Goal: Check status: Check status

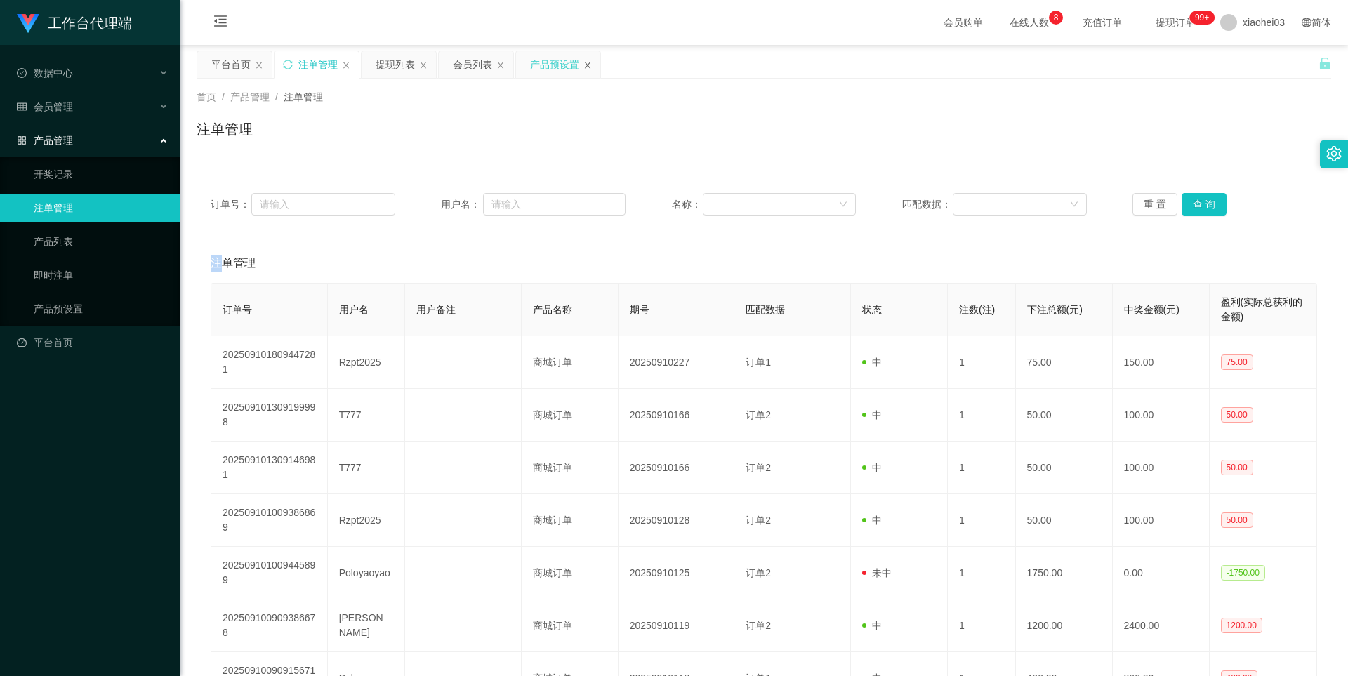
click at [588, 63] on icon "图标: close" at bounding box center [587, 65] width 8 height 8
click at [66, 306] on link "产品预设置" at bounding box center [101, 309] width 135 height 28
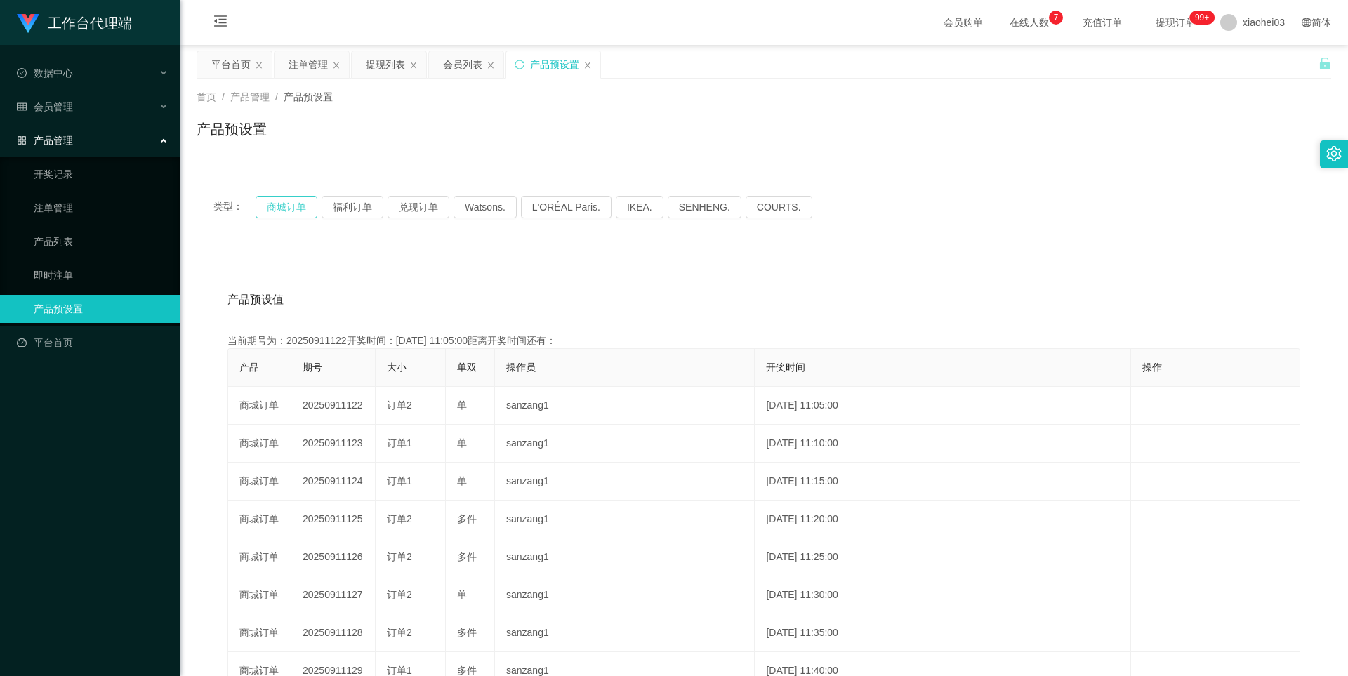
click at [275, 204] on button "商城订单" at bounding box center [287, 207] width 62 height 22
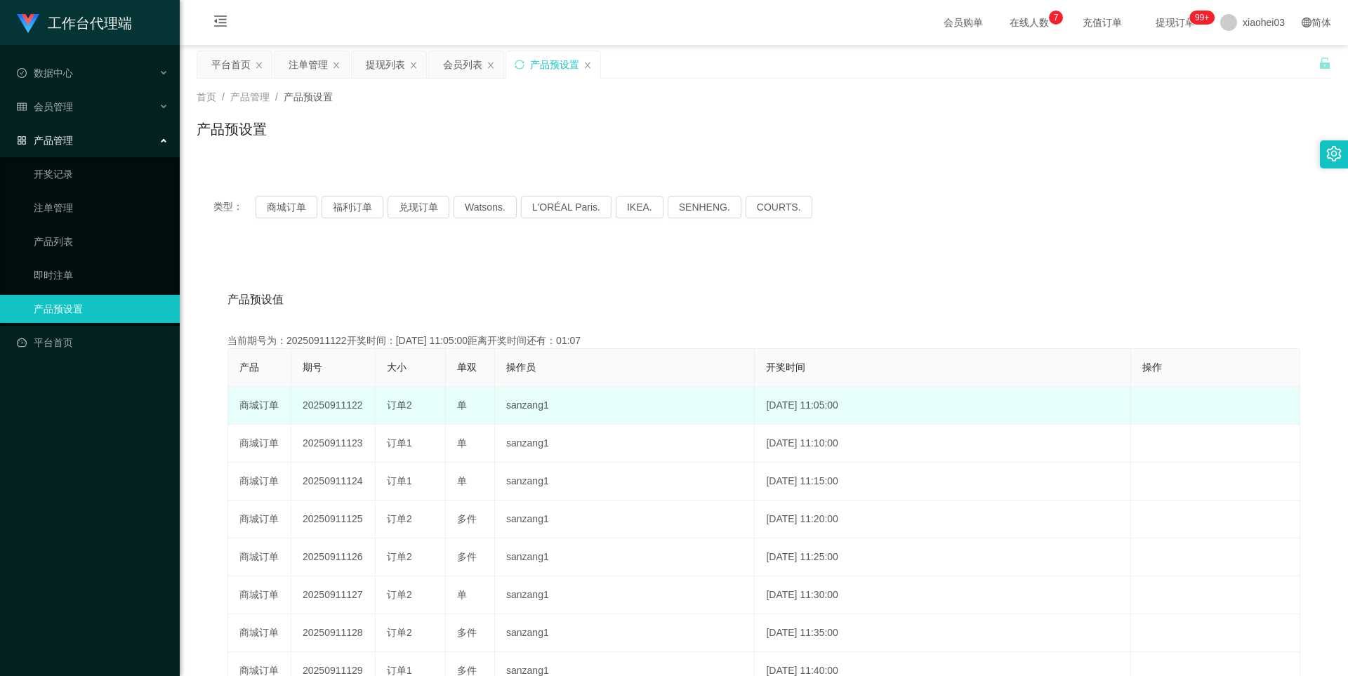
click at [331, 412] on td "20250911122" at bounding box center [333, 406] width 84 height 38
copy td "20250911122"
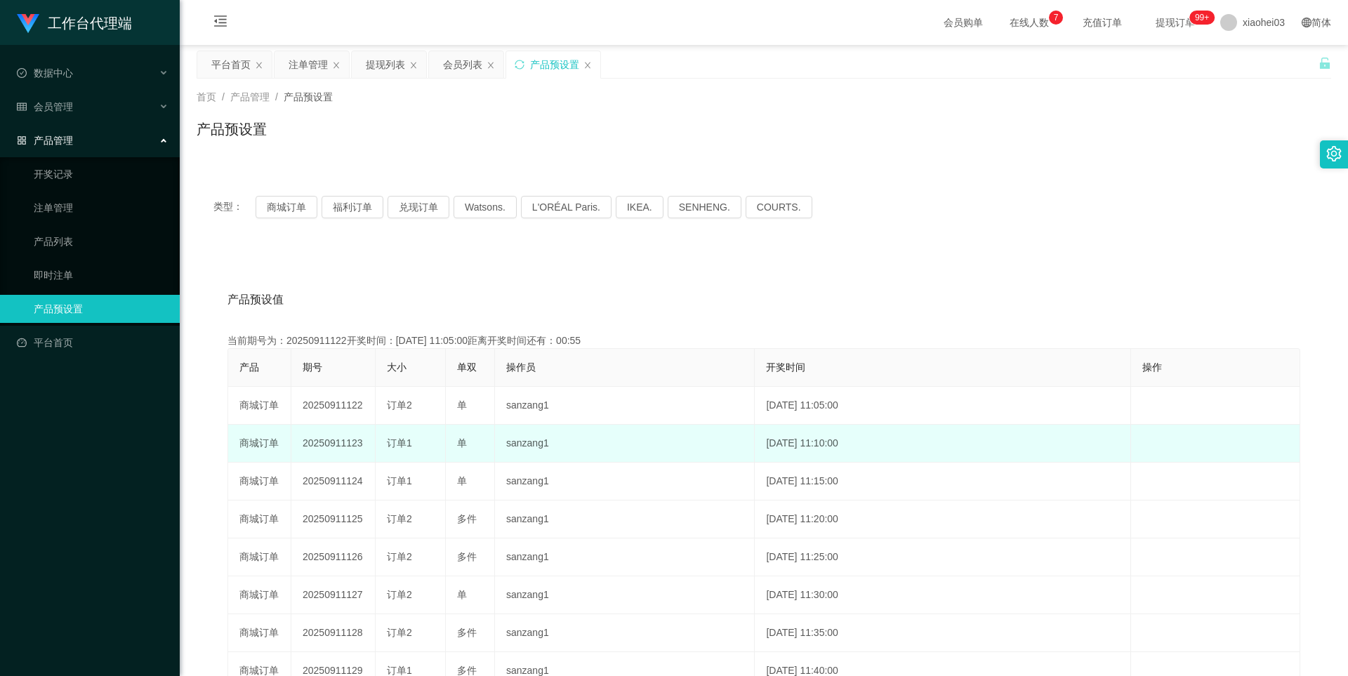
click at [329, 455] on td "20250911123" at bounding box center [333, 444] width 84 height 38
click at [335, 447] on td "20250911123" at bounding box center [333, 444] width 84 height 38
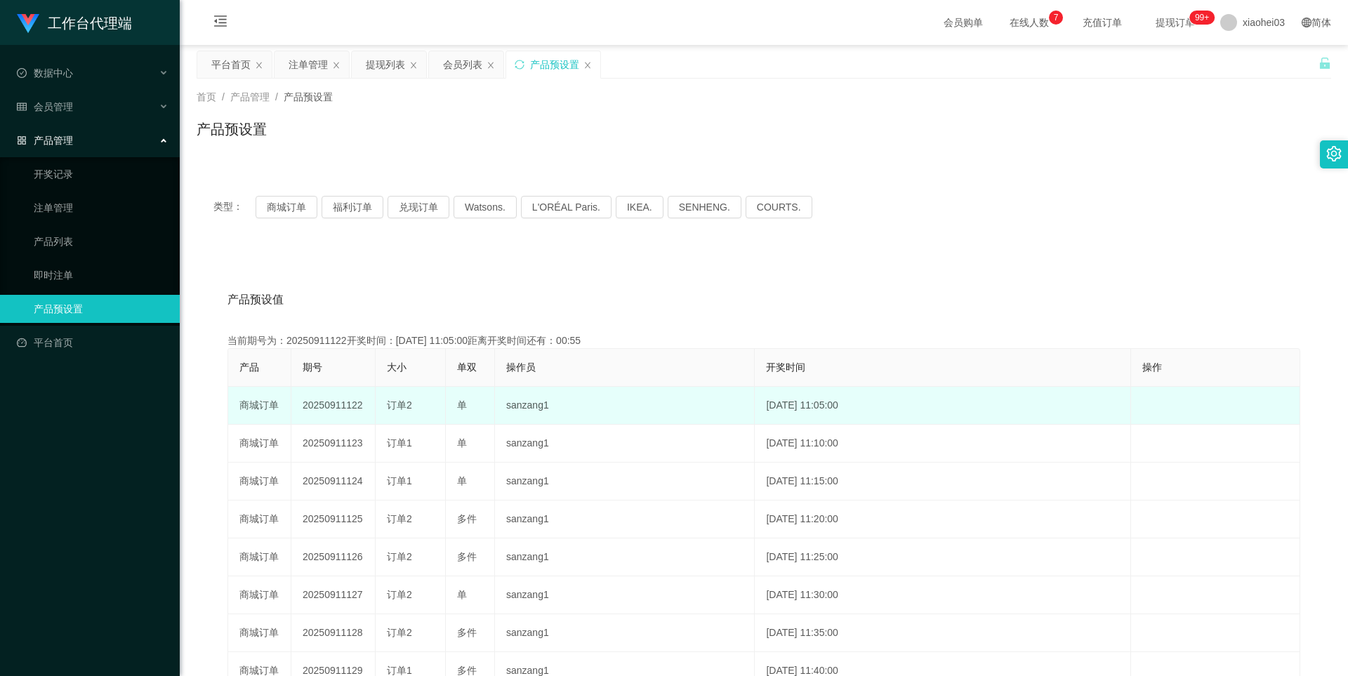
copy td "20250911123"
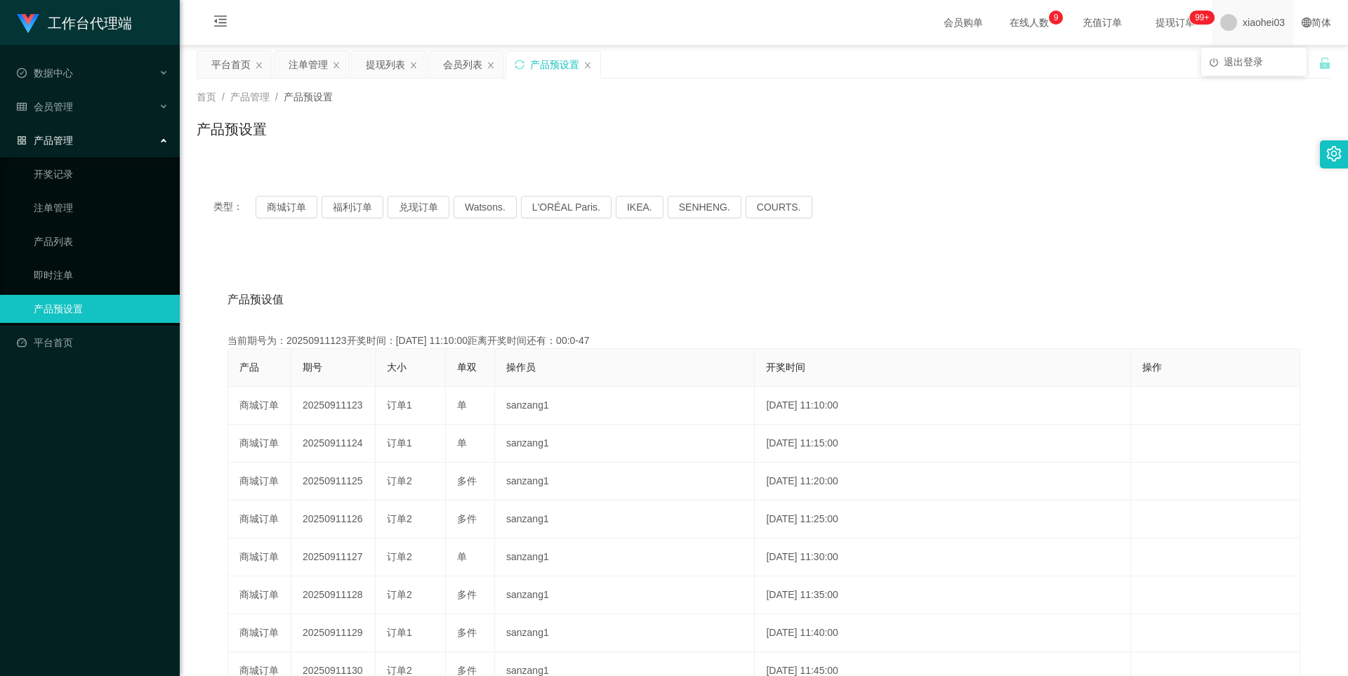
click at [1246, 24] on span "xiaohei03" at bounding box center [1264, 22] width 42 height 45
click at [1215, 65] on div "平台首页 注单管理 提现列表 会员列表 产品预设置" at bounding box center [758, 75] width 1122 height 48
click at [1243, 26] on span "xiaohei03" at bounding box center [1264, 22] width 42 height 45
click at [1222, 68] on li "退出登录" at bounding box center [1253, 62] width 105 height 22
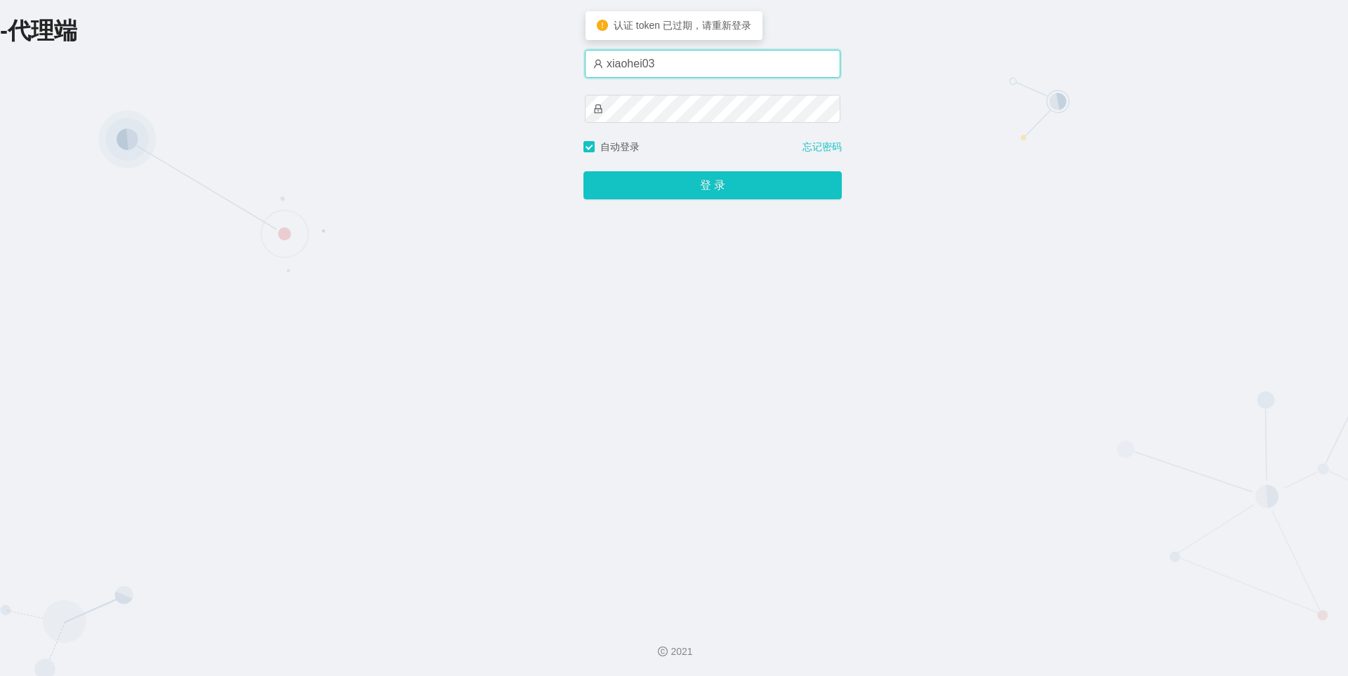
click at [692, 68] on input "xiaohei03" at bounding box center [713, 64] width 256 height 28
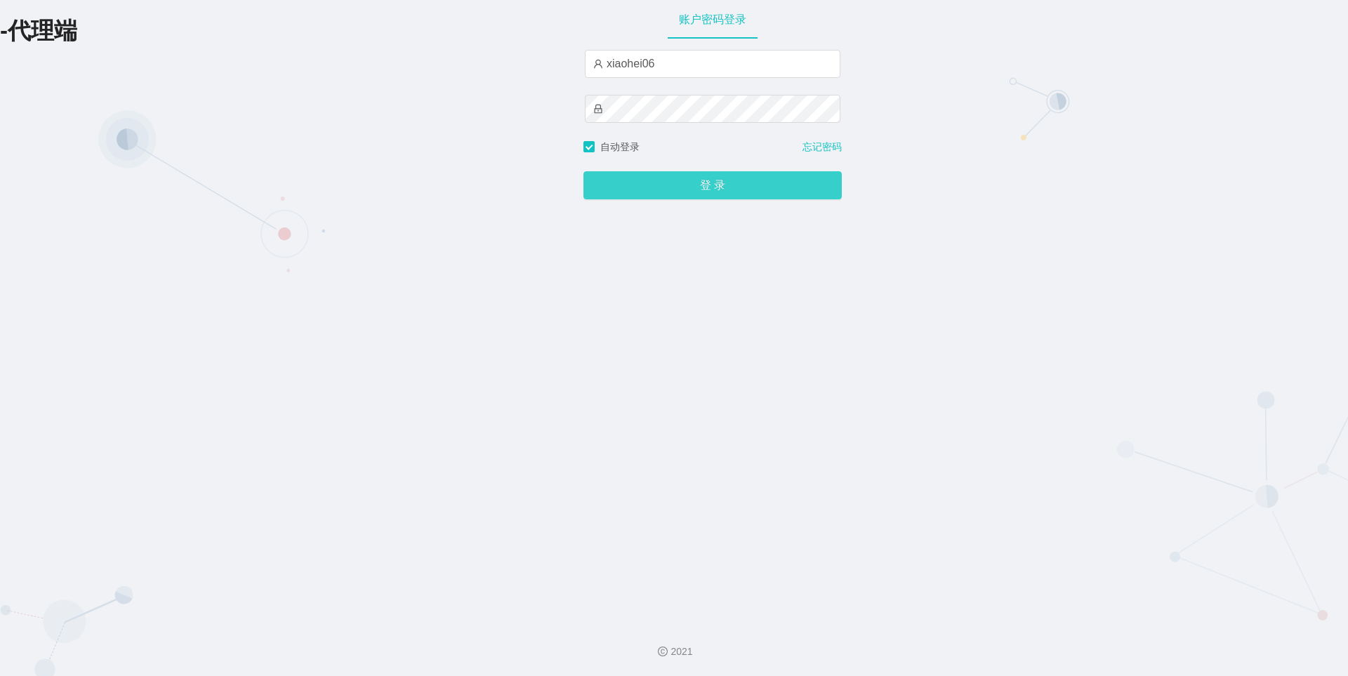
type input "xiaohei06"
click at [703, 177] on button "登 录" at bounding box center [712, 185] width 258 height 28
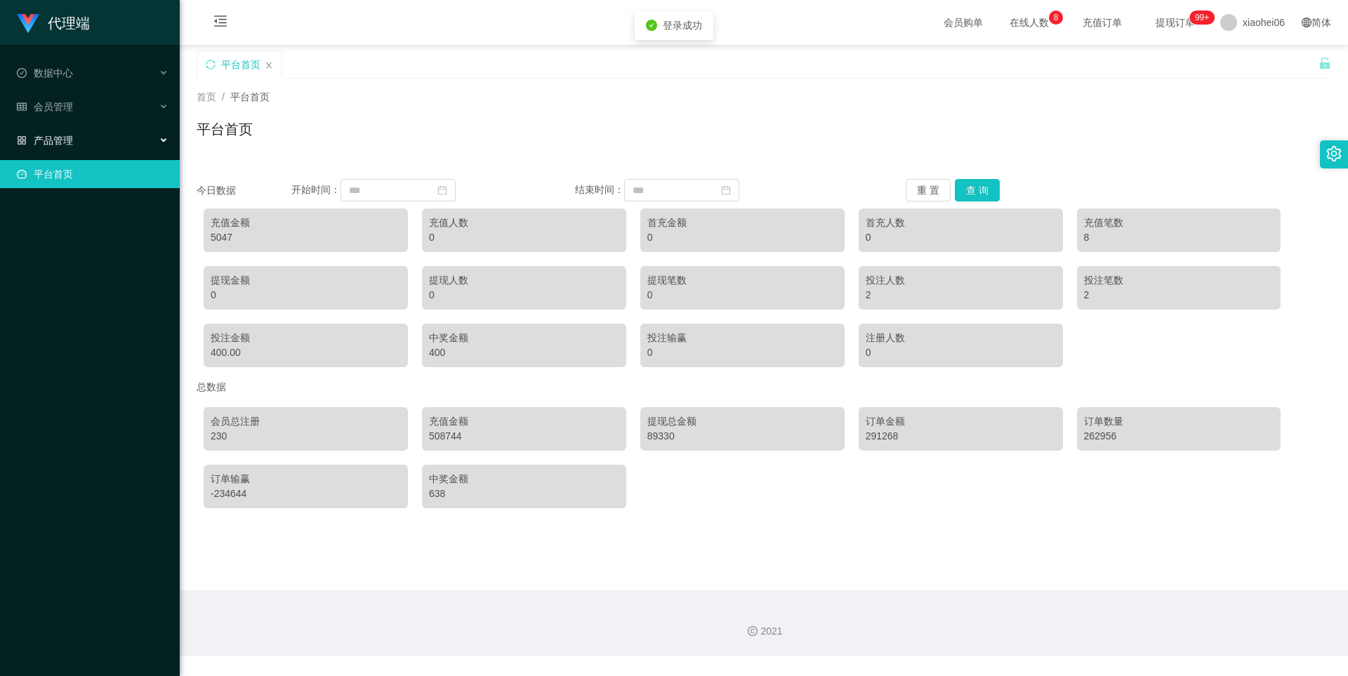
click at [58, 146] on span "产品管理" at bounding box center [45, 140] width 56 height 11
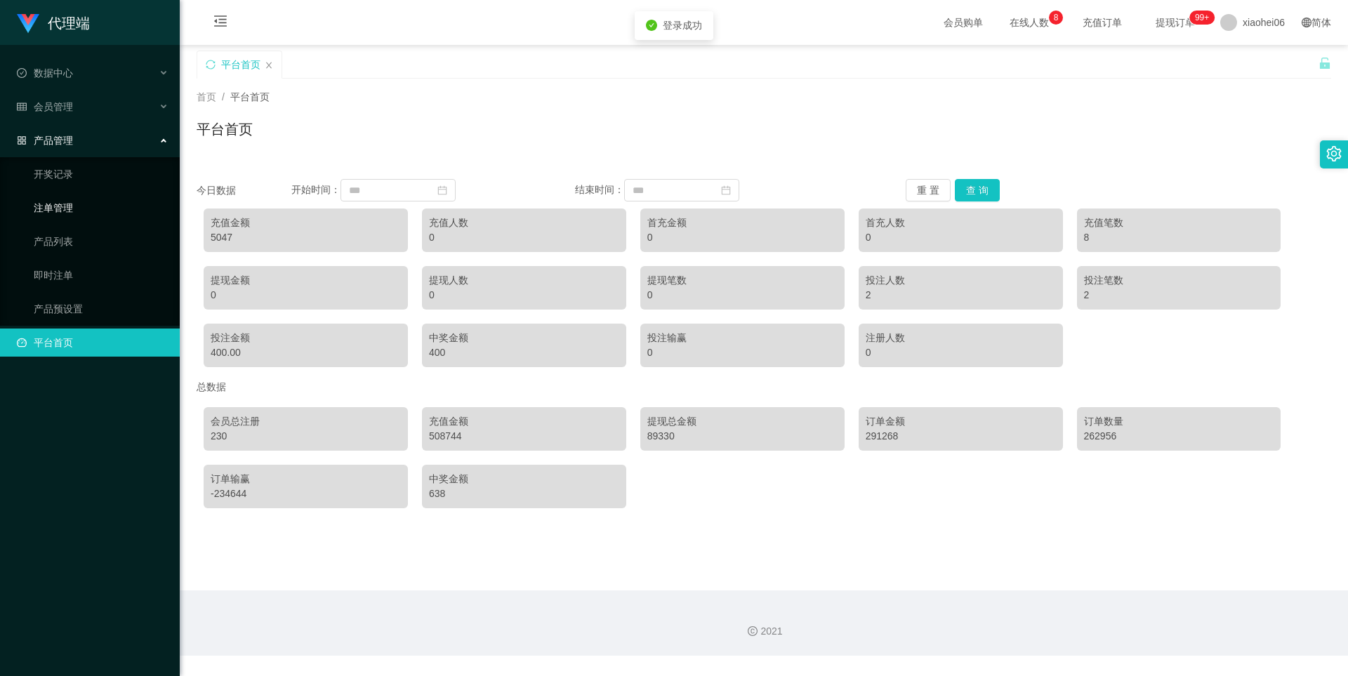
click at [70, 206] on link "注单管理" at bounding box center [101, 208] width 135 height 28
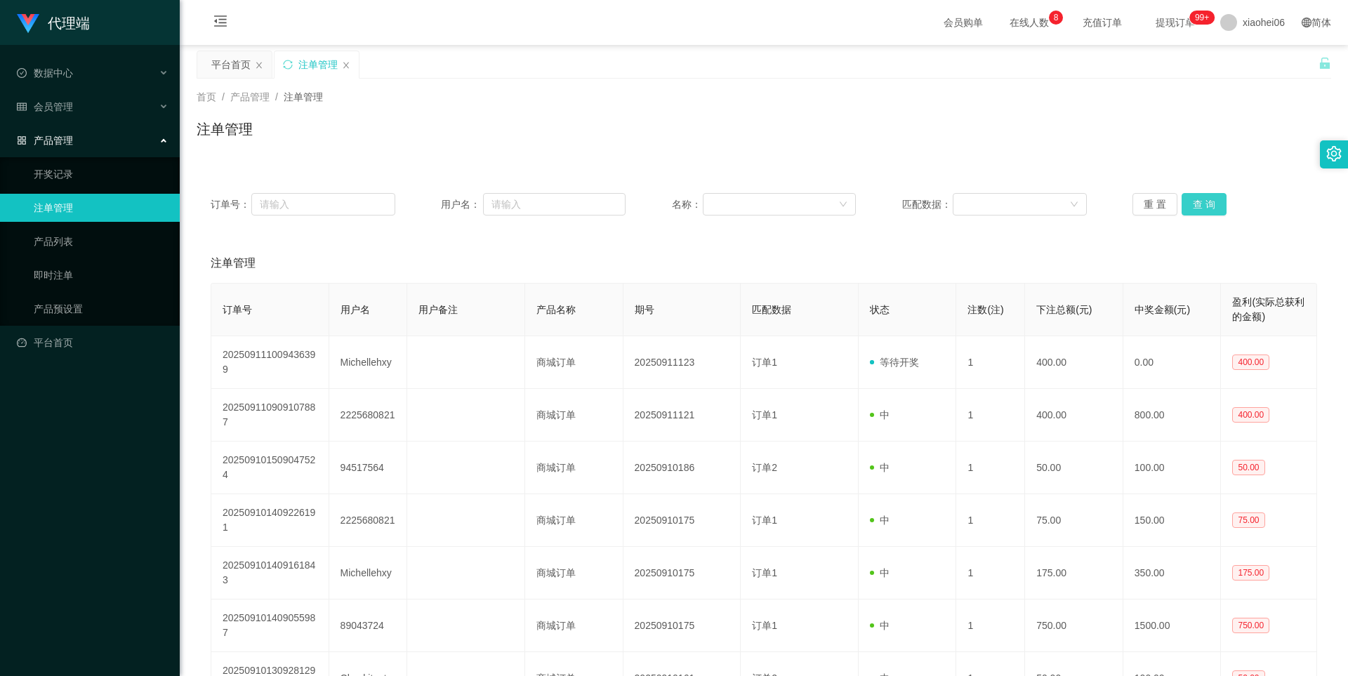
click at [1203, 205] on button "查 询" at bounding box center [1204, 204] width 45 height 22
click at [1204, 208] on div "重 置 查 询" at bounding box center [1224, 204] width 185 height 22
click at [1204, 208] on button "查 询" at bounding box center [1204, 204] width 45 height 22
click at [1204, 208] on div "重 置 查 询" at bounding box center [1224, 204] width 185 height 22
click at [1215, 199] on button "查 询" at bounding box center [1204, 204] width 45 height 22
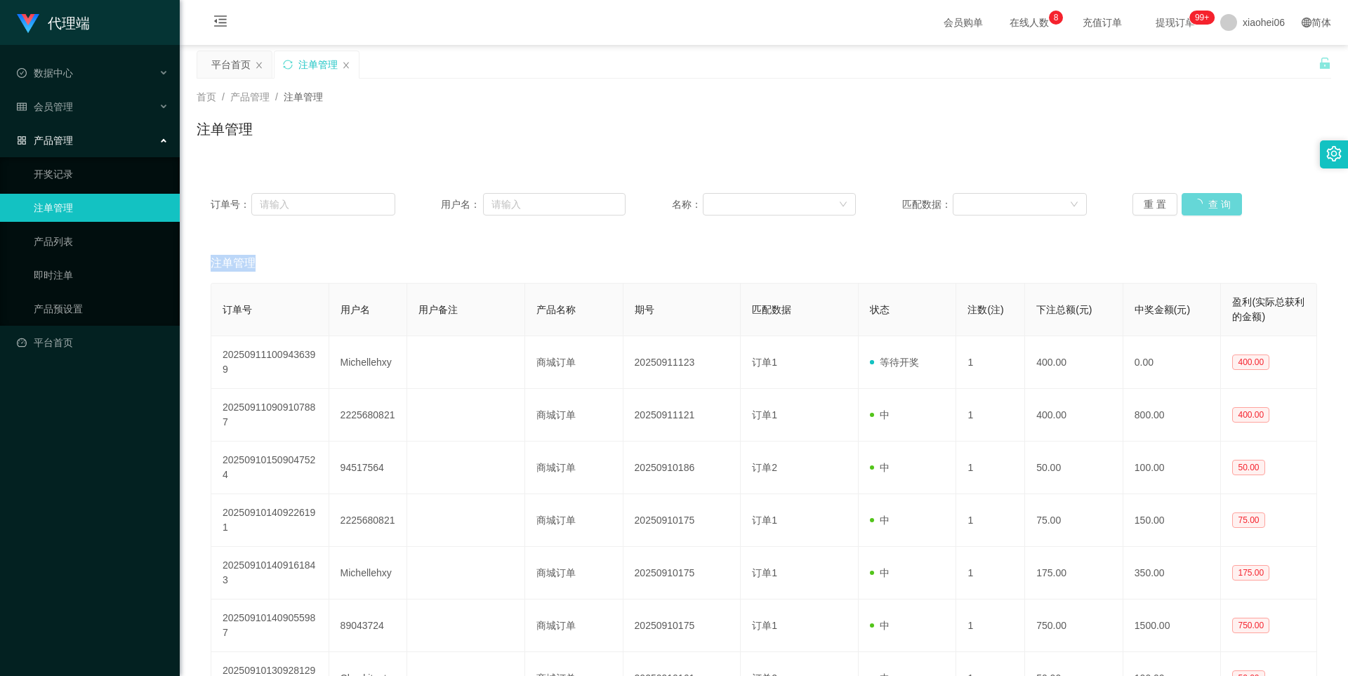
click at [1215, 199] on div "重 置 查 询" at bounding box center [1224, 204] width 185 height 22
click at [1215, 199] on button "查 询" at bounding box center [1212, 204] width 60 height 22
click at [1215, 199] on button "查 询" at bounding box center [1204, 204] width 45 height 22
click at [1215, 199] on div "重 置 查 询" at bounding box center [1224, 204] width 185 height 22
click at [1215, 199] on button "查 询" at bounding box center [1204, 204] width 45 height 22
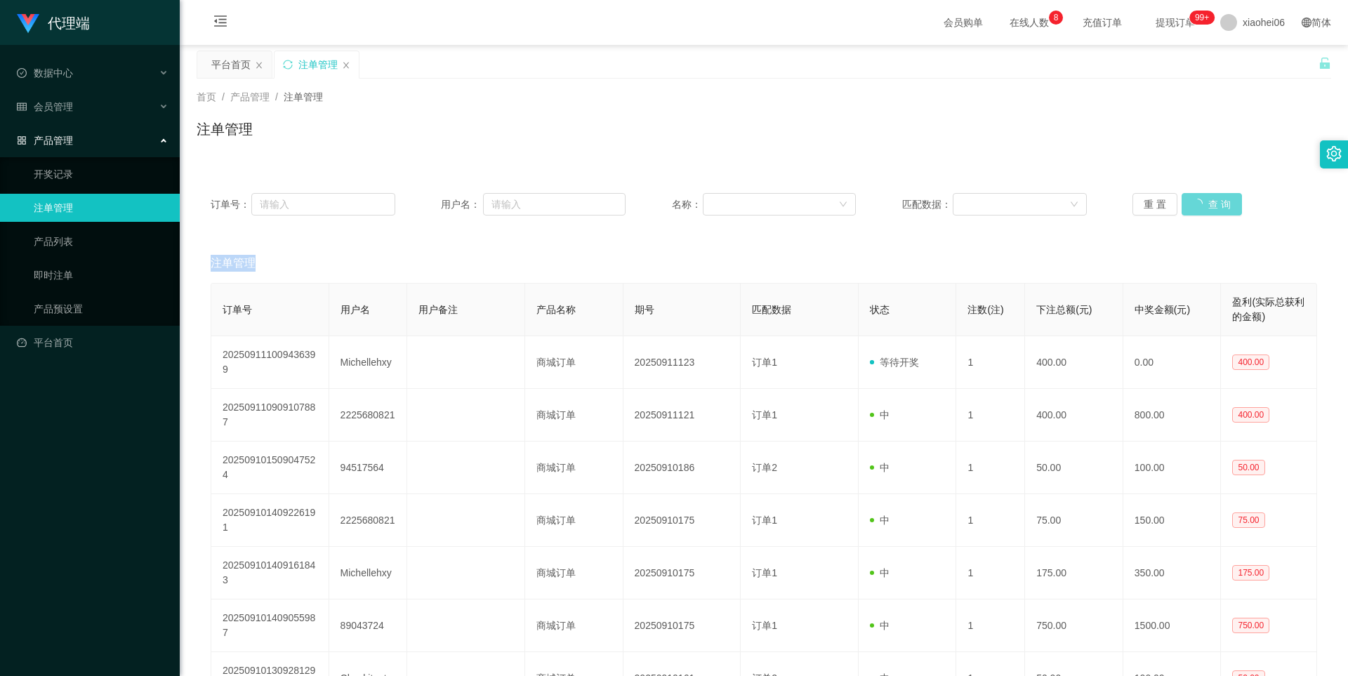
click at [1215, 199] on div "重 置 查 询" at bounding box center [1224, 204] width 185 height 22
click at [1215, 199] on button "查 询" at bounding box center [1212, 204] width 60 height 22
click at [1215, 199] on div "重 置 查 询" at bounding box center [1224, 204] width 185 height 22
click at [1198, 209] on button "查 询" at bounding box center [1204, 204] width 45 height 22
click at [1198, 209] on div "重 置 查 询" at bounding box center [1224, 204] width 185 height 22
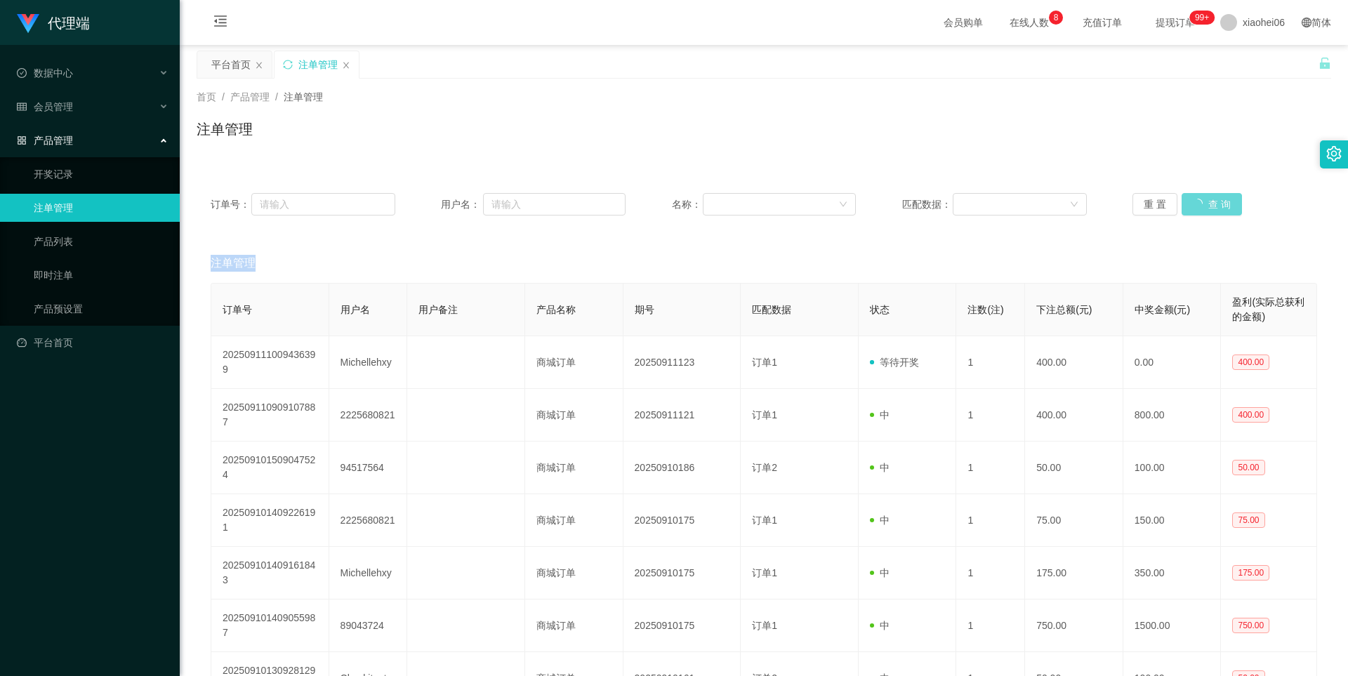
click at [1198, 209] on div "重 置 查 询" at bounding box center [1224, 204] width 185 height 22
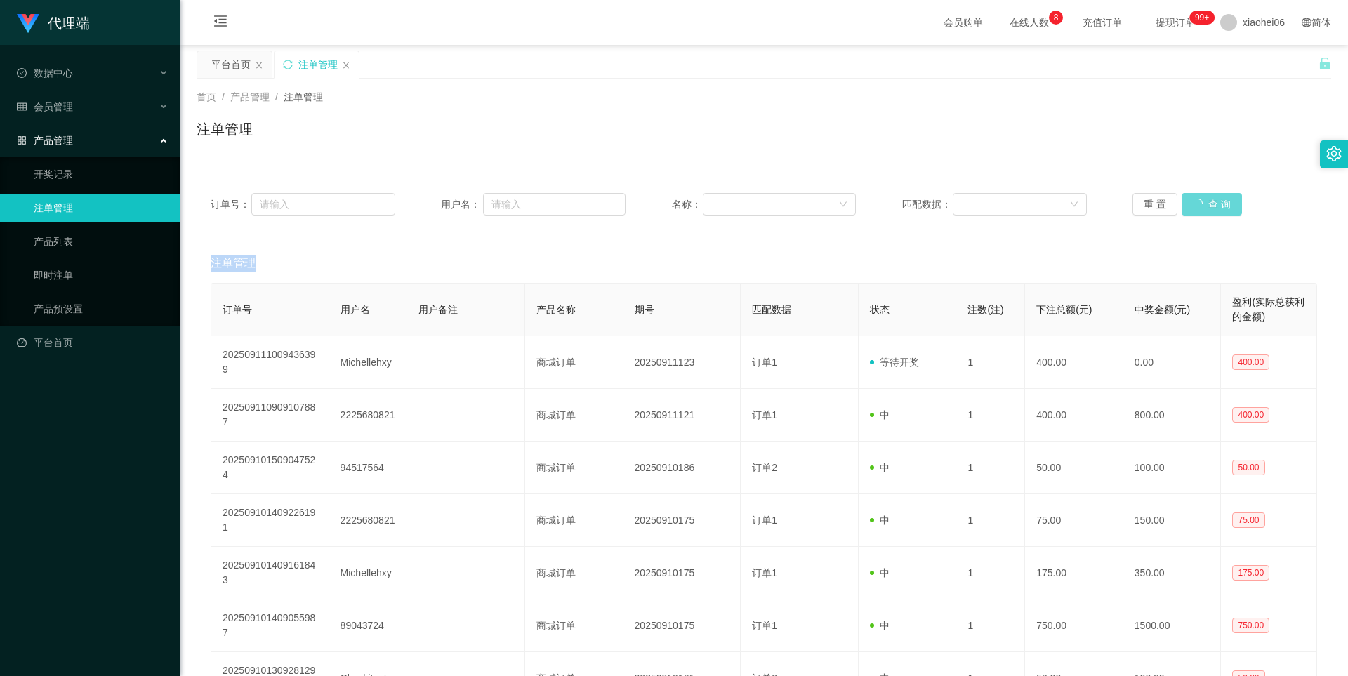
click at [1198, 209] on div "重 置 查 询" at bounding box center [1224, 204] width 185 height 22
click at [1201, 208] on button "查 询" at bounding box center [1204, 204] width 45 height 22
click at [1201, 208] on div "重 置 查 询" at bounding box center [1224, 204] width 185 height 22
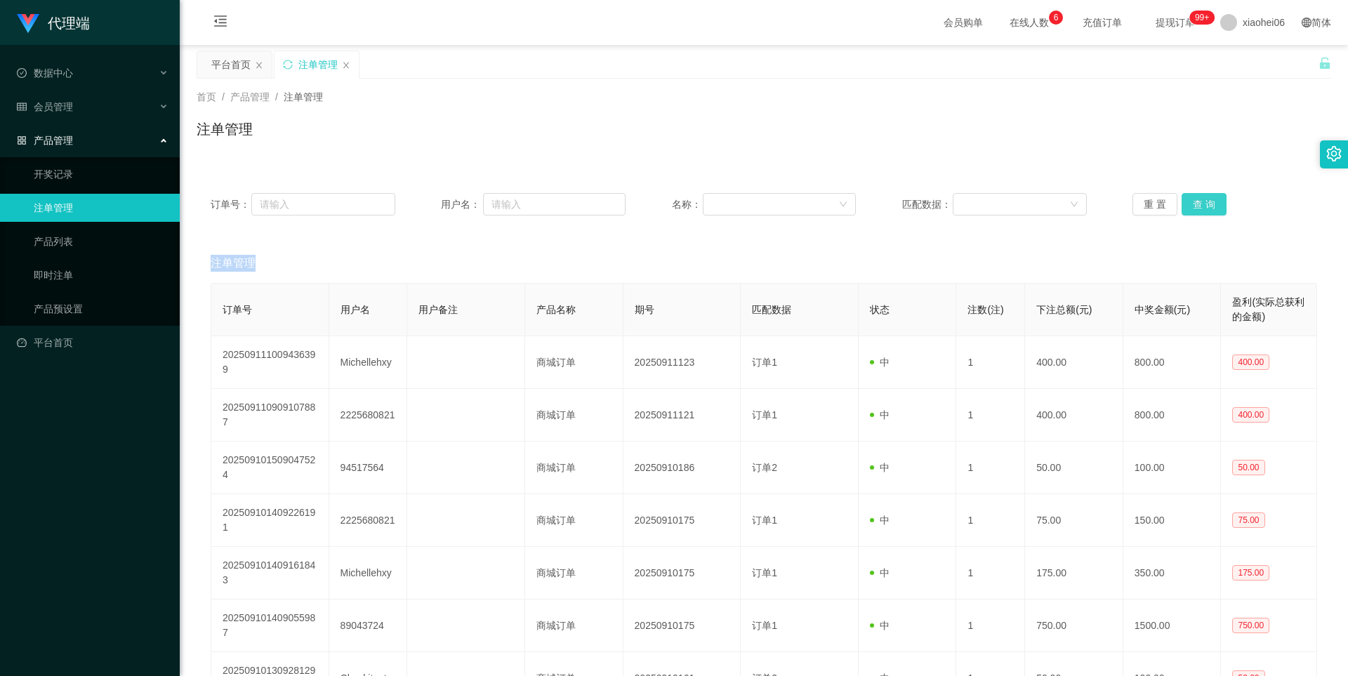
click at [1201, 208] on div "重 置 查 询" at bounding box center [1224, 204] width 185 height 22
